Goal: Task Accomplishment & Management: Manage account settings

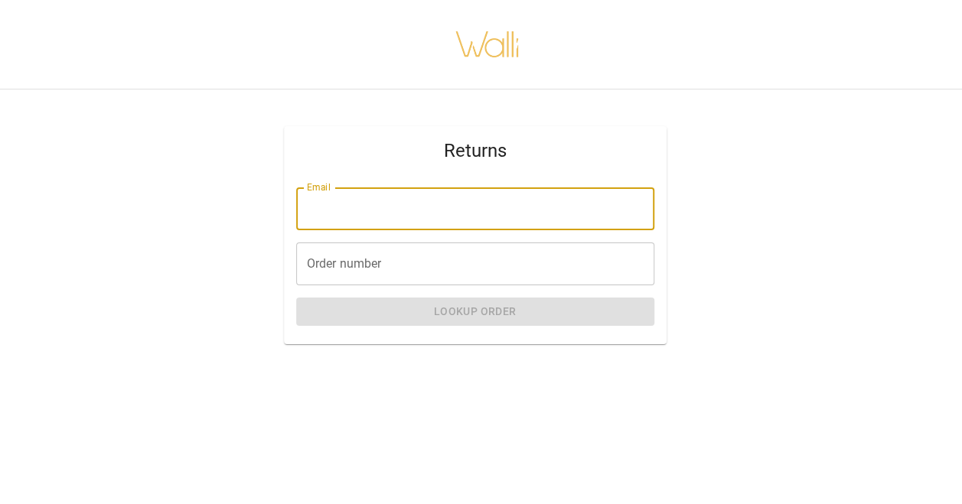
click at [350, 211] on input "Email" at bounding box center [475, 208] width 358 height 43
type input "**********"
click at [402, 280] on input "Order number" at bounding box center [475, 263] width 358 height 43
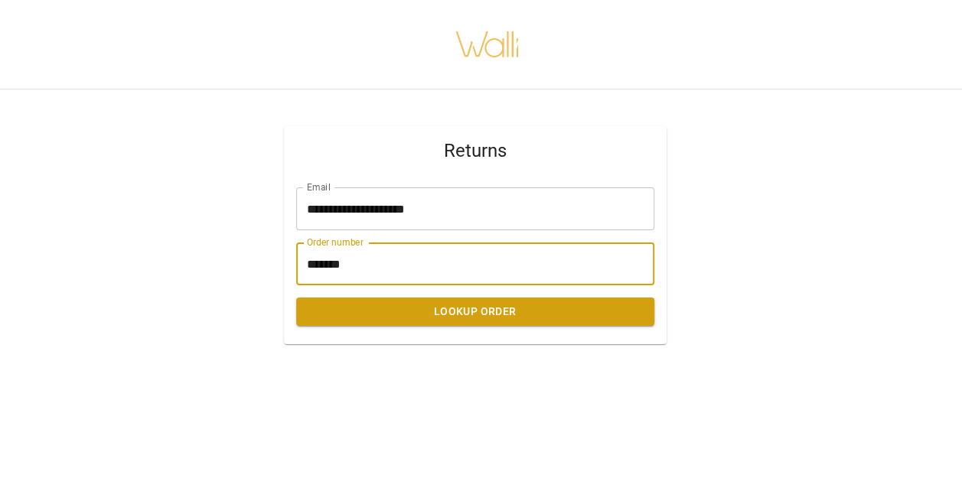
type input "*******"
click at [496, 318] on button "Lookup Order" at bounding box center [475, 312] width 358 height 28
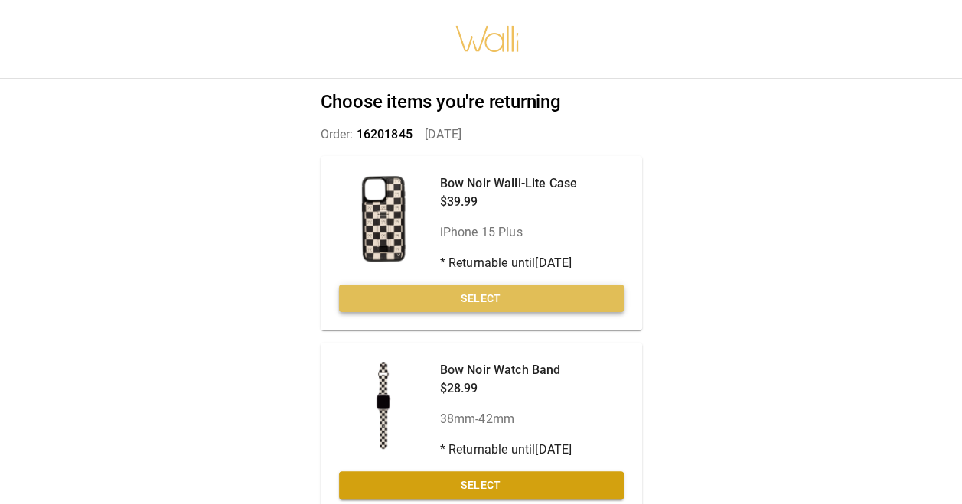
click at [509, 291] on button "Select" at bounding box center [481, 299] width 285 height 28
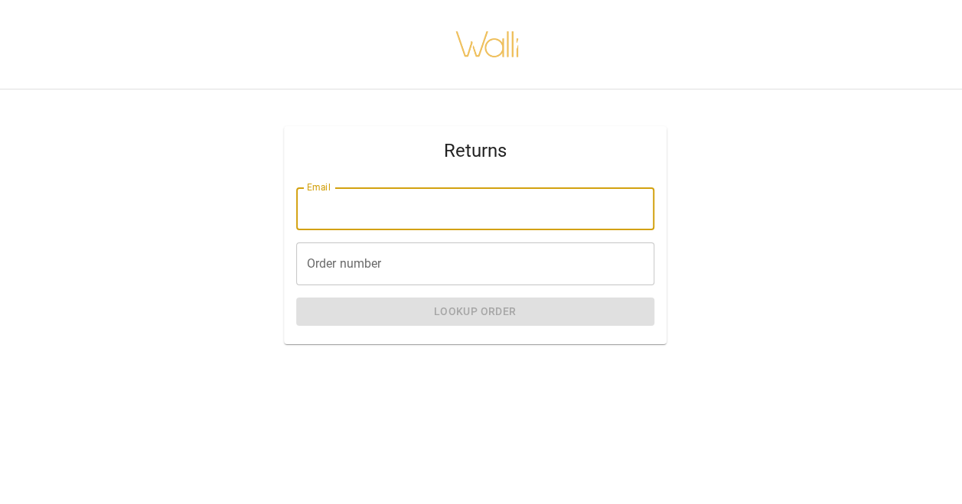
click at [392, 202] on input "Email" at bounding box center [475, 208] width 358 height 43
type input "**********"
type input "*******"
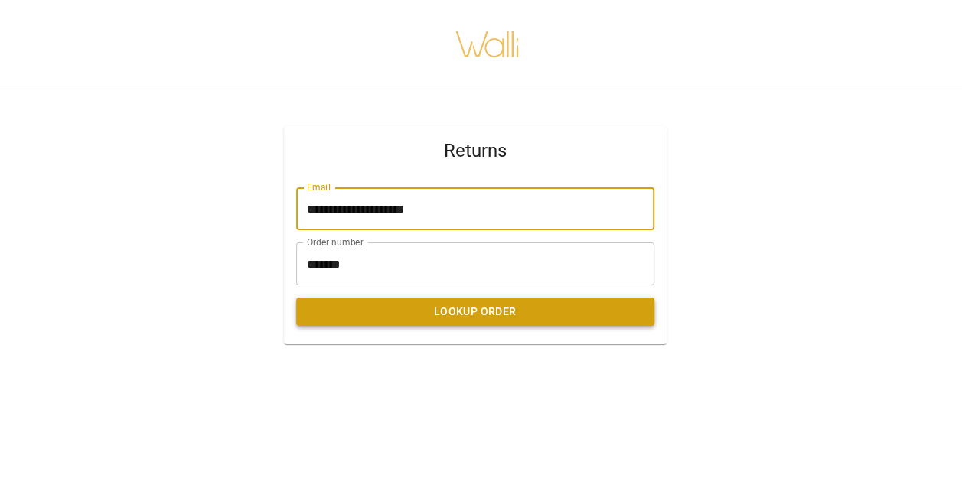
click at [424, 311] on button "Lookup Order" at bounding box center [475, 312] width 358 height 28
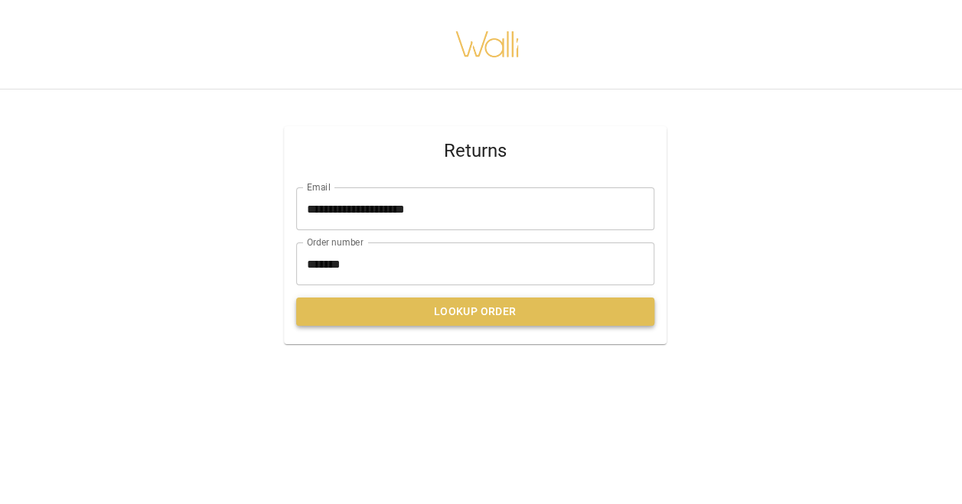
click at [484, 306] on button "Lookup Order" at bounding box center [475, 312] width 358 height 28
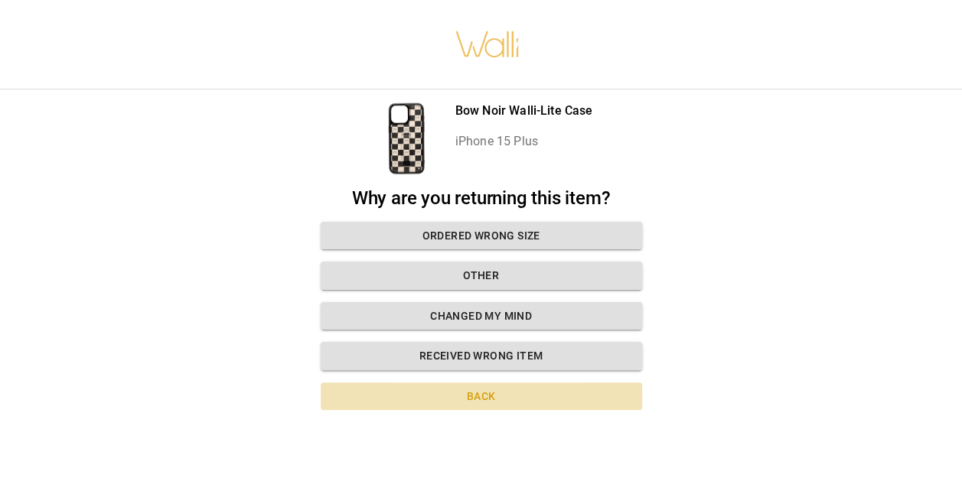
click at [476, 395] on button "Back" at bounding box center [481, 396] width 321 height 28
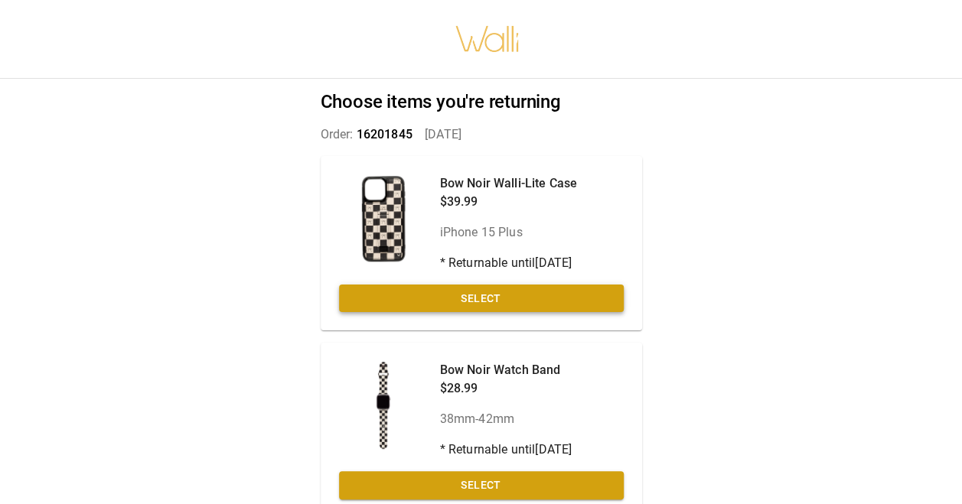
click at [551, 293] on button "Select" at bounding box center [481, 299] width 285 height 28
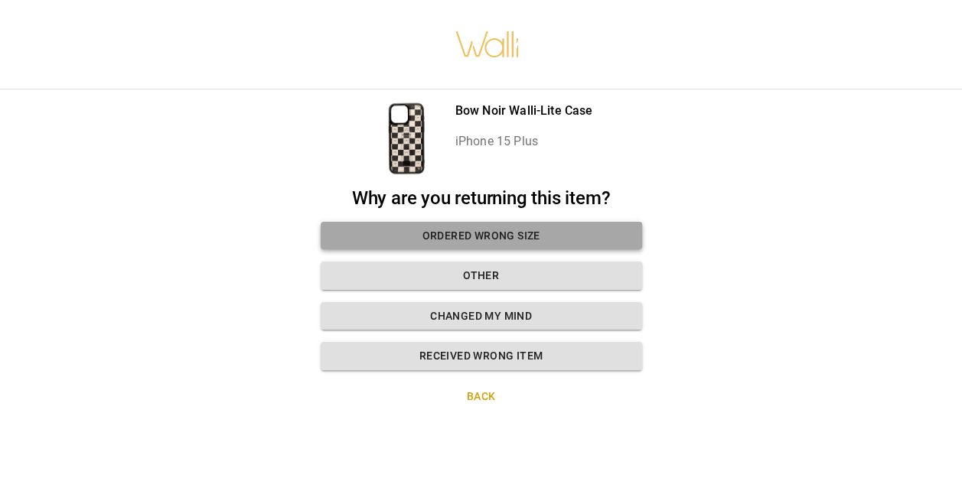
click at [548, 231] on button "Ordered wrong size" at bounding box center [481, 236] width 321 height 28
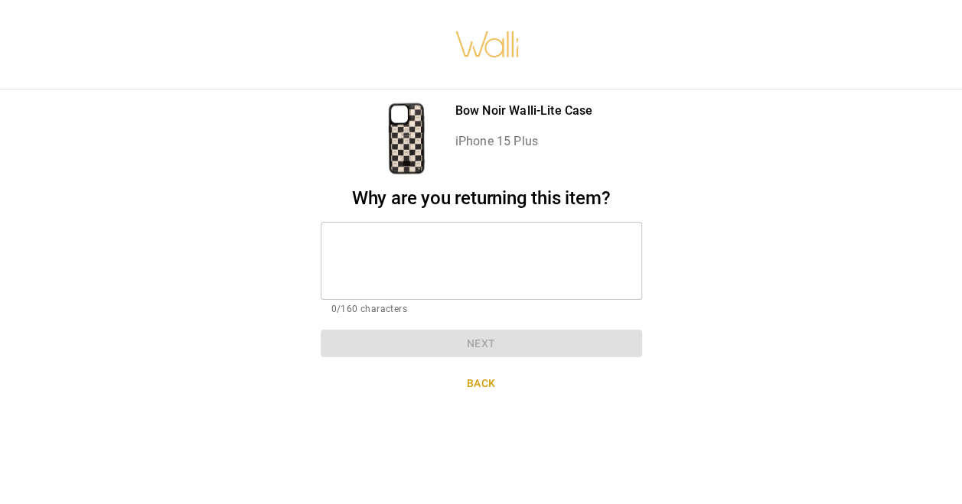
click at [431, 233] on div "* ​" at bounding box center [481, 261] width 321 height 78
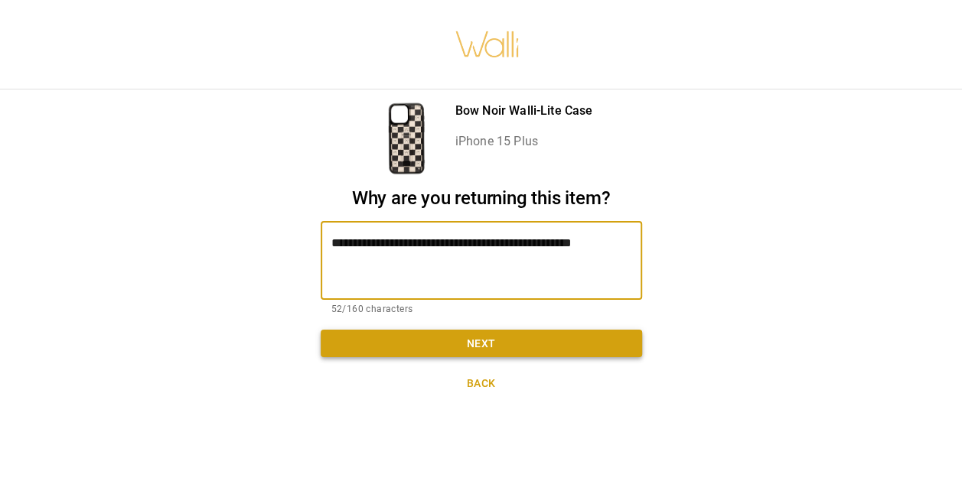
type textarea "**********"
click at [500, 339] on button "Next" at bounding box center [481, 344] width 321 height 28
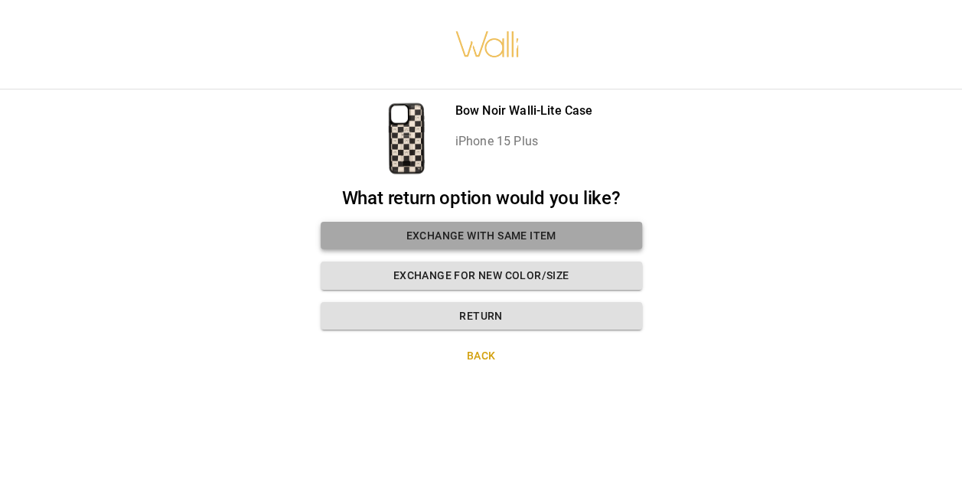
click at [595, 236] on button "Exchange with same item" at bounding box center [481, 236] width 321 height 28
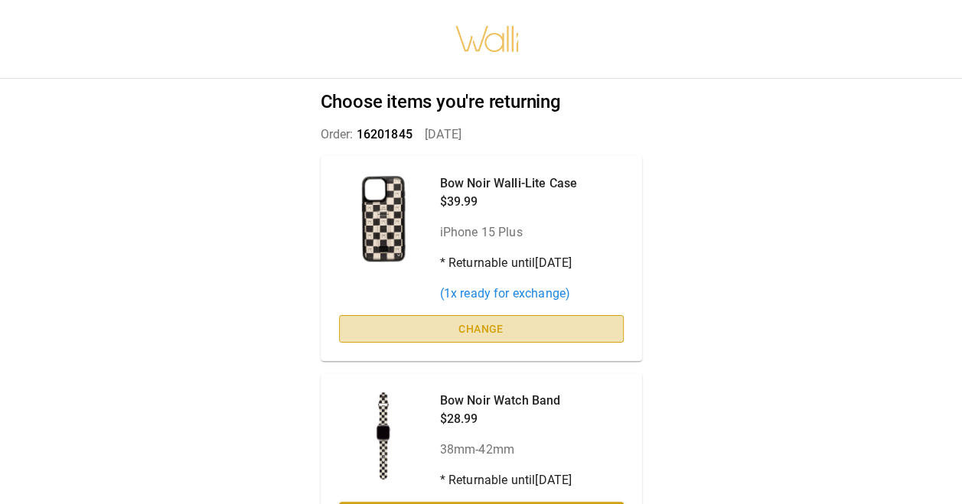
click at [523, 320] on button "Change" at bounding box center [481, 329] width 285 height 28
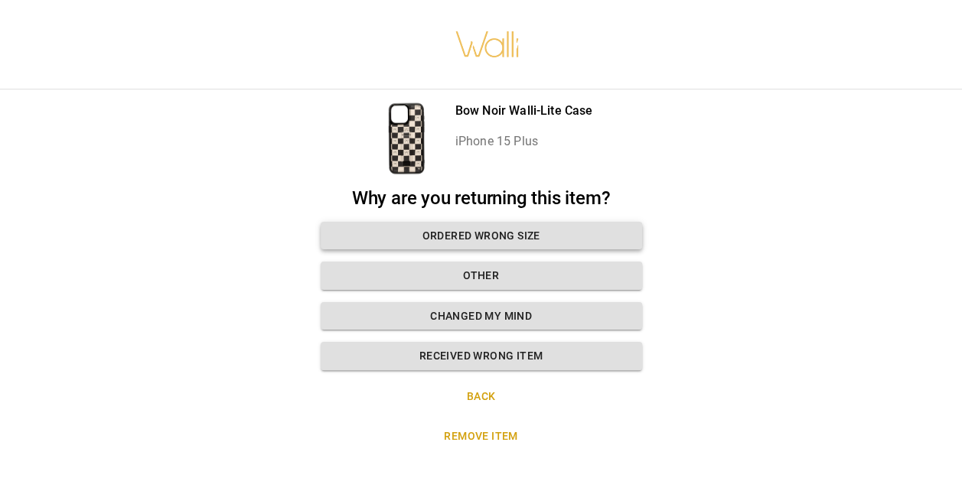
click at [547, 242] on button "Ordered wrong size" at bounding box center [481, 236] width 321 height 28
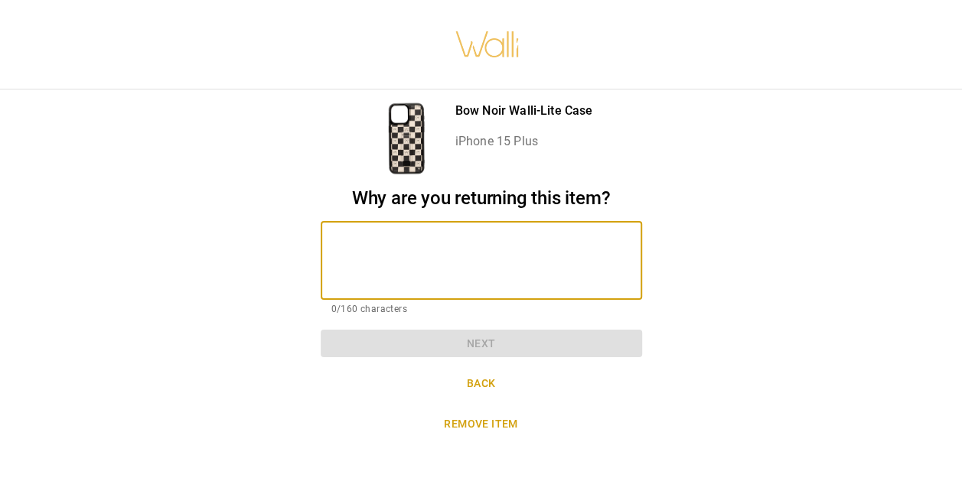
click at [470, 265] on textarea at bounding box center [481, 260] width 300 height 53
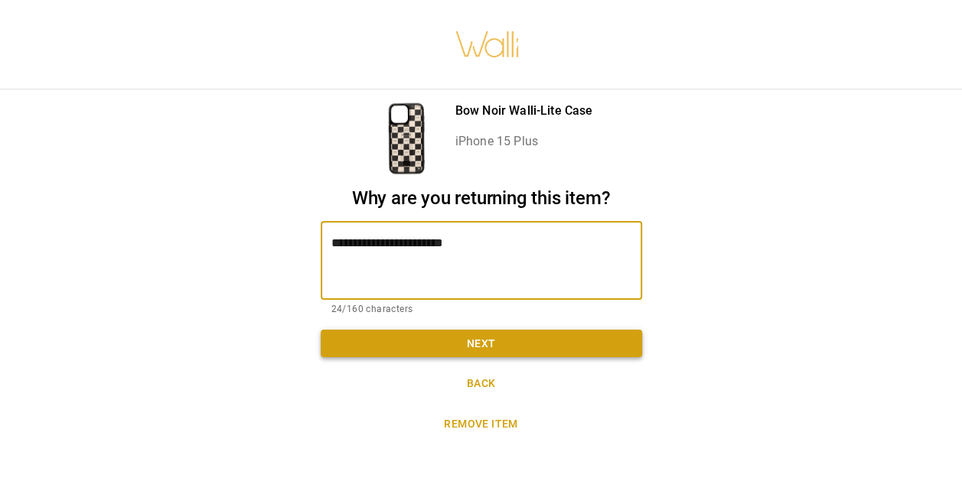
type textarea "**********"
click at [450, 339] on button "Next" at bounding box center [481, 344] width 321 height 28
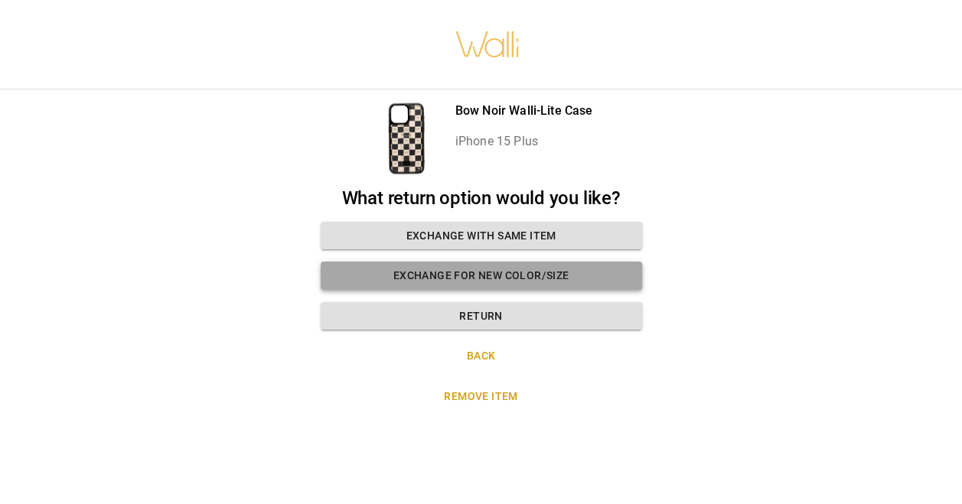
click at [531, 274] on button "Exchange for new color/size" at bounding box center [481, 276] width 321 height 28
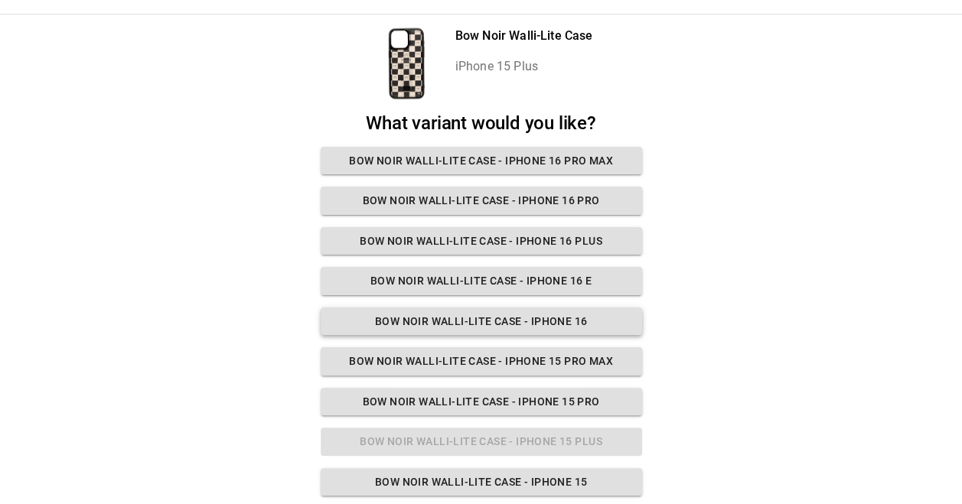
scroll to position [80, 0]
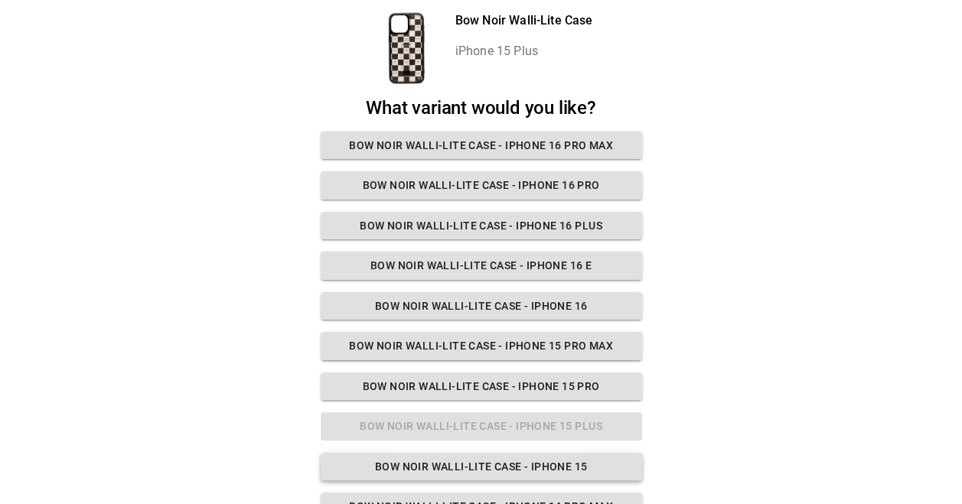
click at [590, 457] on button "Bow Noir Walli-Lite Case - iPhone 15" at bounding box center [481, 467] width 321 height 28
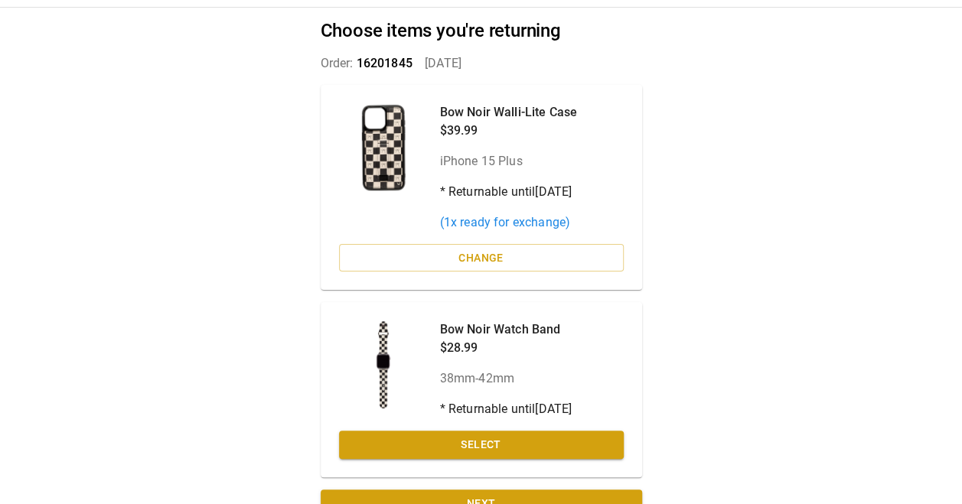
scroll to position [102, 0]
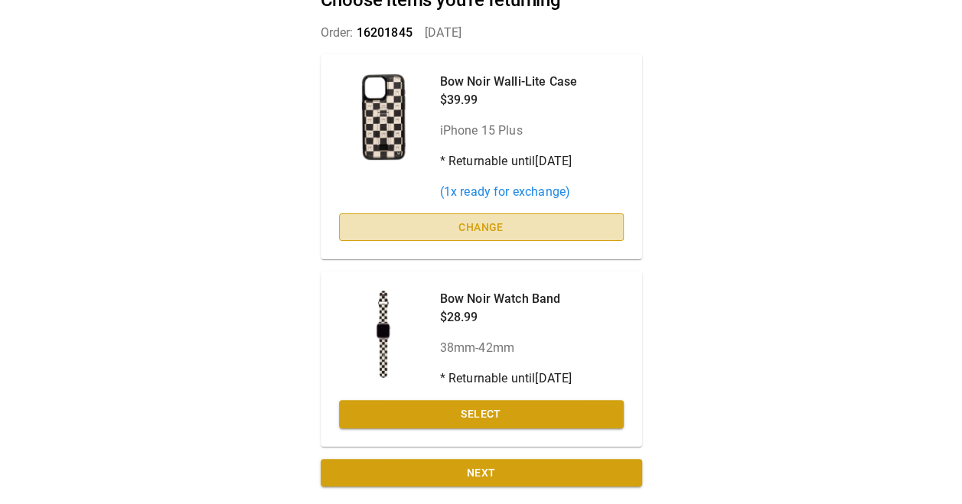
click at [486, 225] on button "Change" at bounding box center [481, 227] width 285 height 28
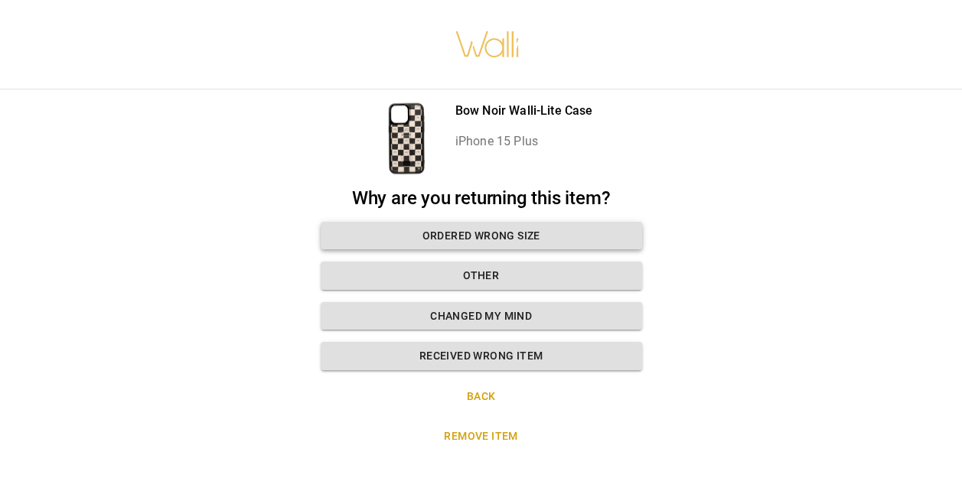
click at [544, 223] on button "Ordered wrong size" at bounding box center [481, 236] width 321 height 28
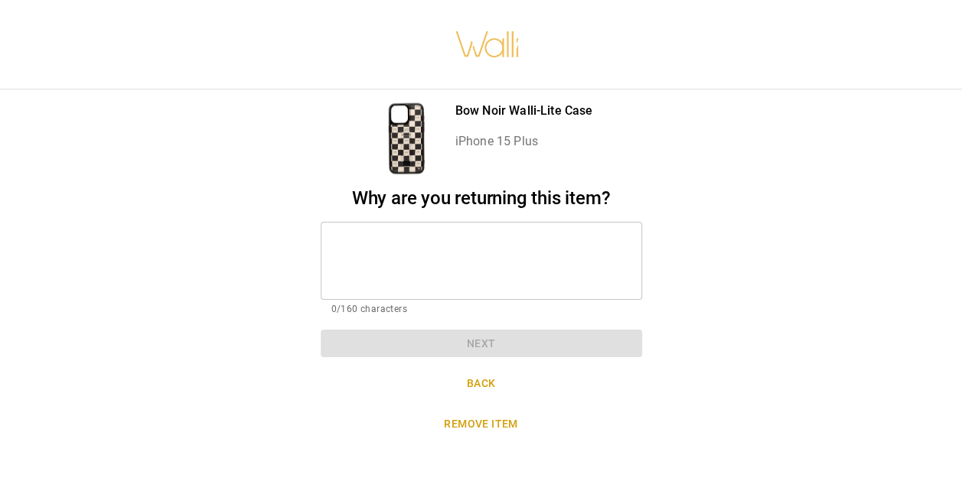
click at [415, 252] on textarea at bounding box center [481, 260] width 300 height 53
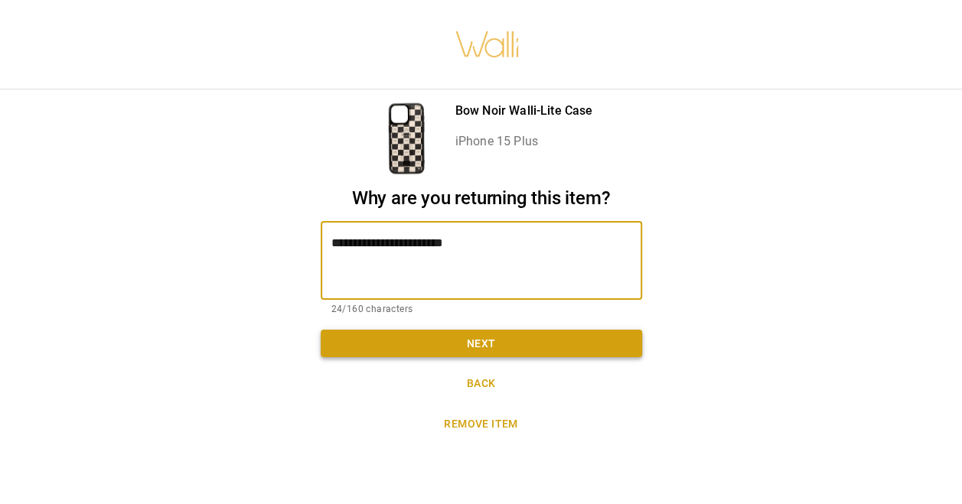
type textarea "**********"
click at [425, 330] on button "Next" at bounding box center [481, 344] width 321 height 28
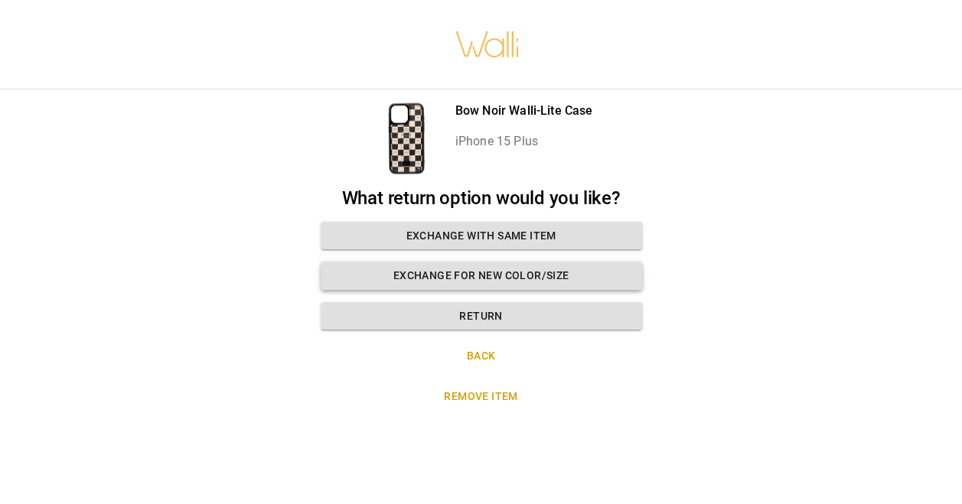
click at [555, 262] on button "Exchange for new color/size" at bounding box center [481, 276] width 321 height 28
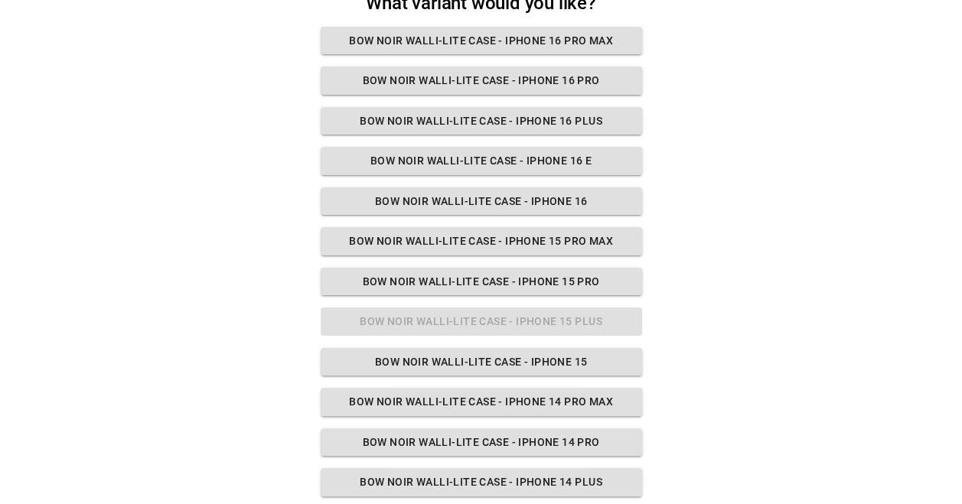
scroll to position [188, 0]
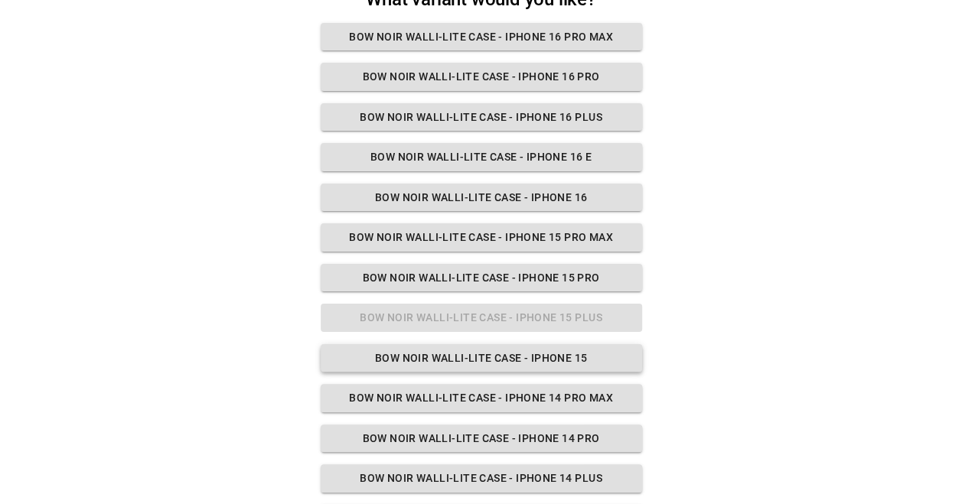
click at [589, 354] on button "Bow Noir Walli-Lite Case - iPhone 15" at bounding box center [481, 358] width 321 height 28
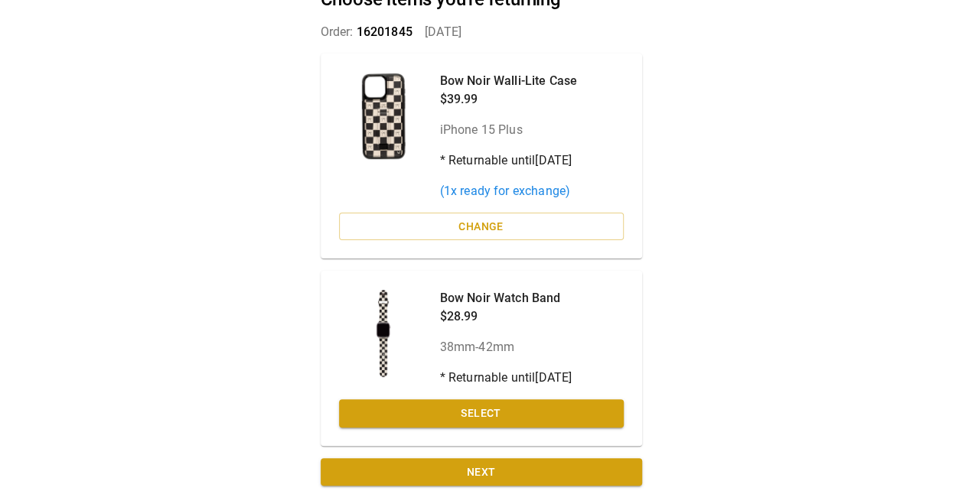
scroll to position [102, 0]
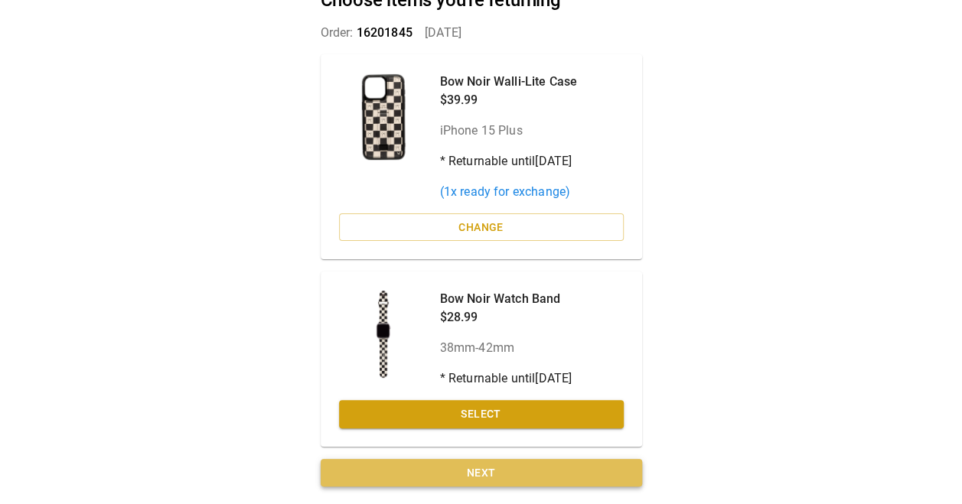
click at [502, 471] on button "Next" at bounding box center [481, 473] width 321 height 28
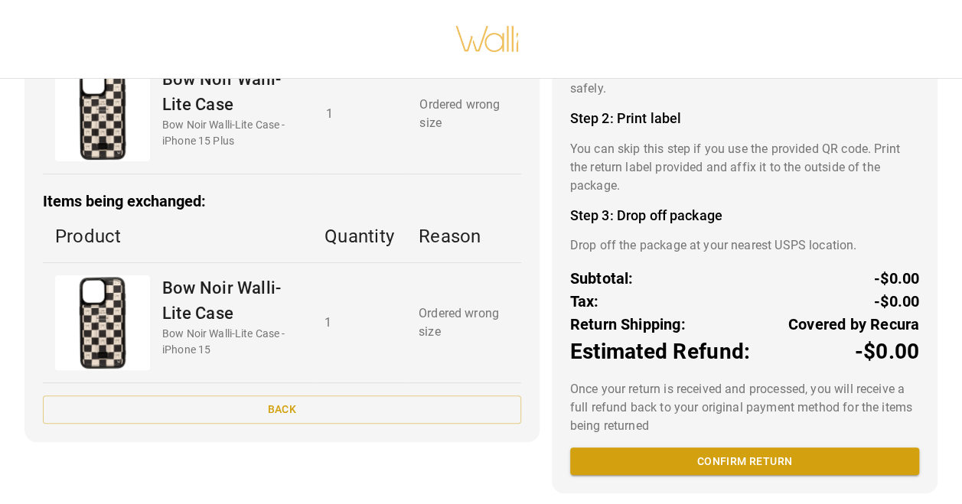
scroll to position [173, 0]
click at [701, 451] on button "Confirm return" at bounding box center [744, 461] width 349 height 28
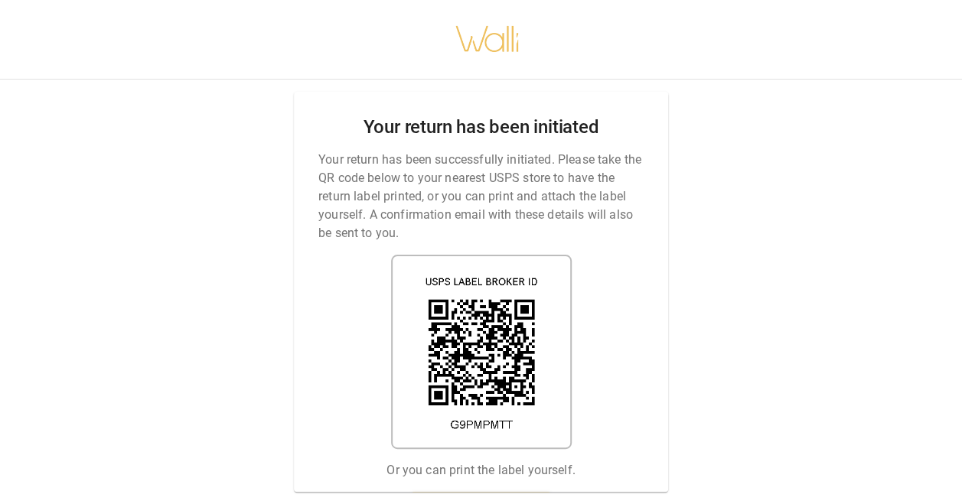
click at [480, 378] on img at bounding box center [481, 352] width 181 height 195
click at [490, 492] on link "Print return label" at bounding box center [480, 506] width 139 height 28
